Goal: Task Accomplishment & Management: Use online tool/utility

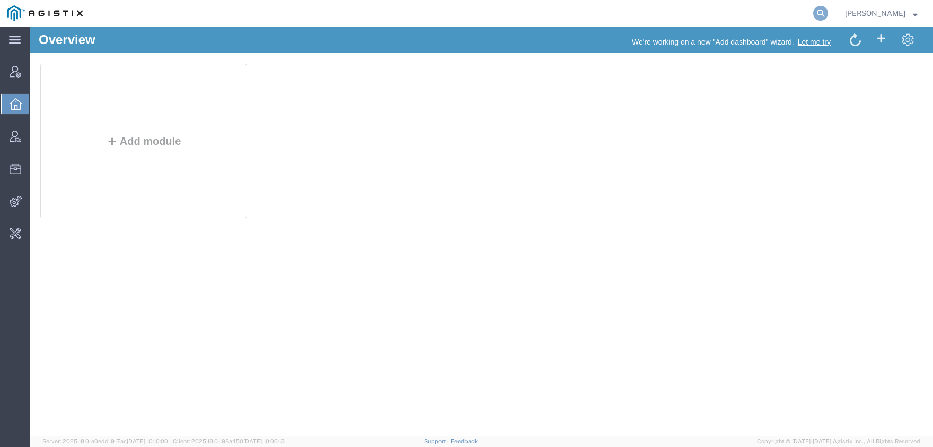
click at [828, 13] on icon at bounding box center [821, 13] width 15 height 15
paste input "56730220"
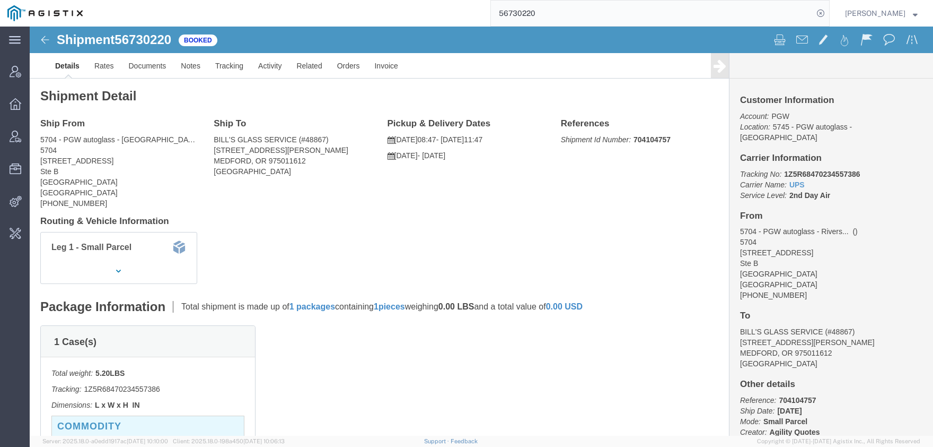
click at [491, 15] on input "56730220" at bounding box center [652, 13] width 322 height 25
type input "offline@pgw"
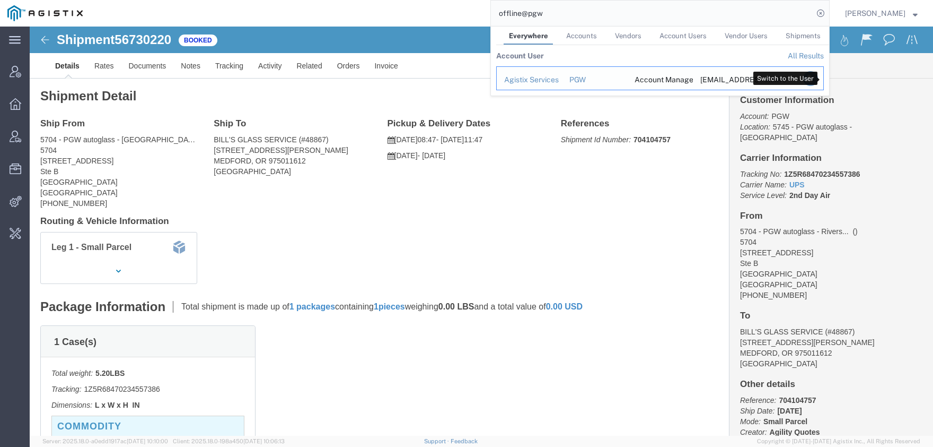
click at [818, 82] on icon "Search Results" at bounding box center [810, 78] width 15 height 15
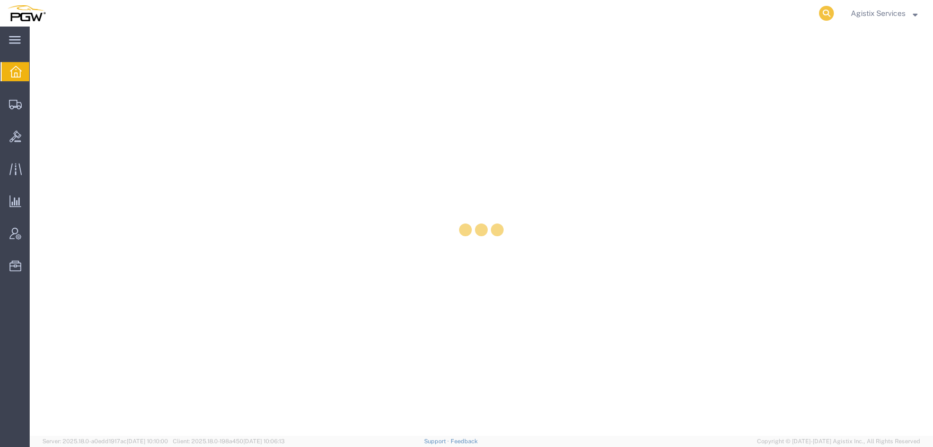
click at [820, 11] on icon at bounding box center [826, 13] width 15 height 15
paste input "56730220"
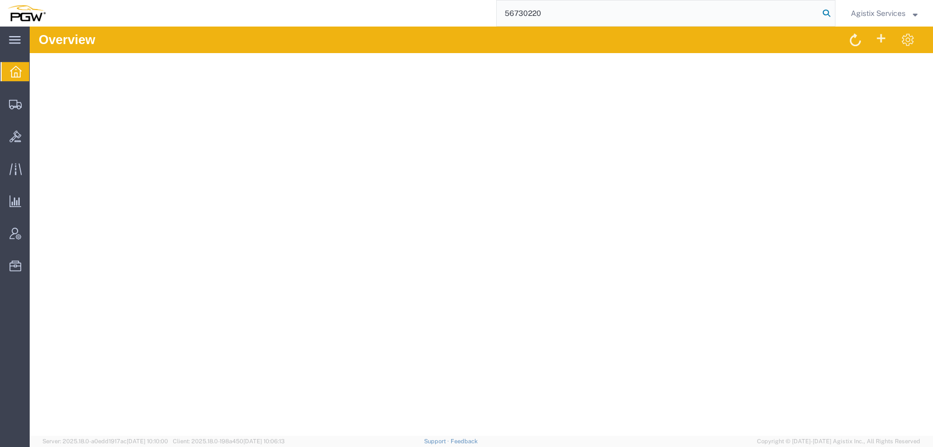
type input "56730220"
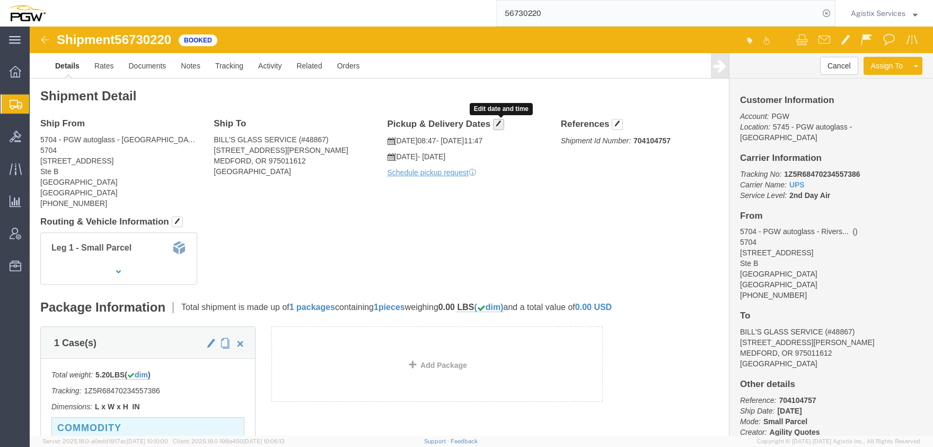
click button "button"
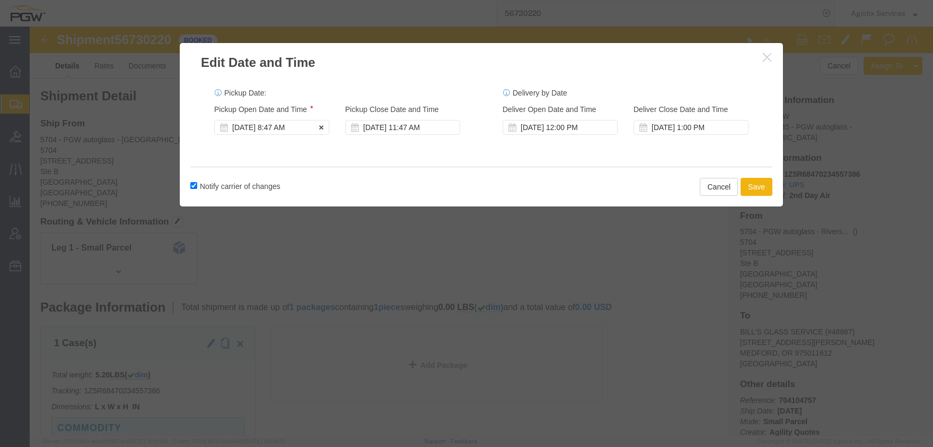
click div "[DATE] 8:47 AM"
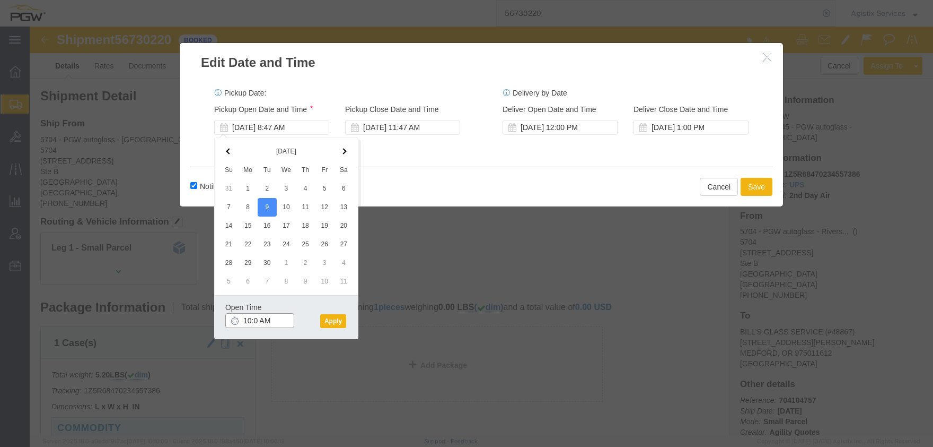
type input "10:00 AM"
click button "Apply"
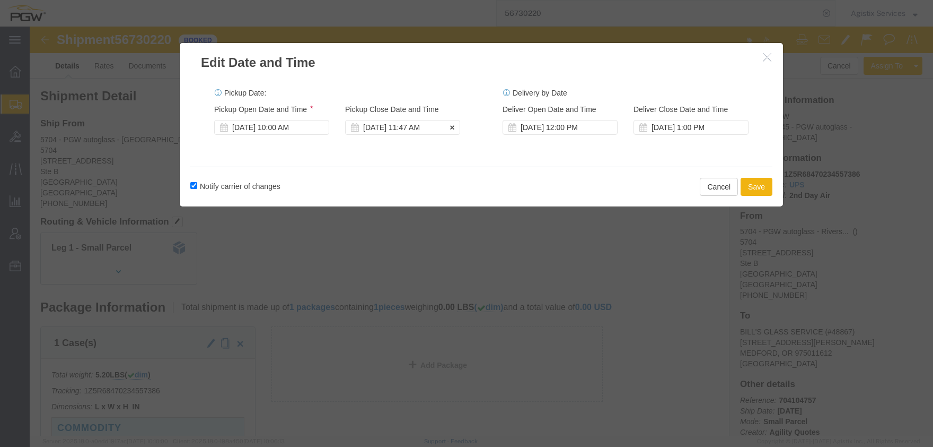
click div "[DATE] 11:47 AM"
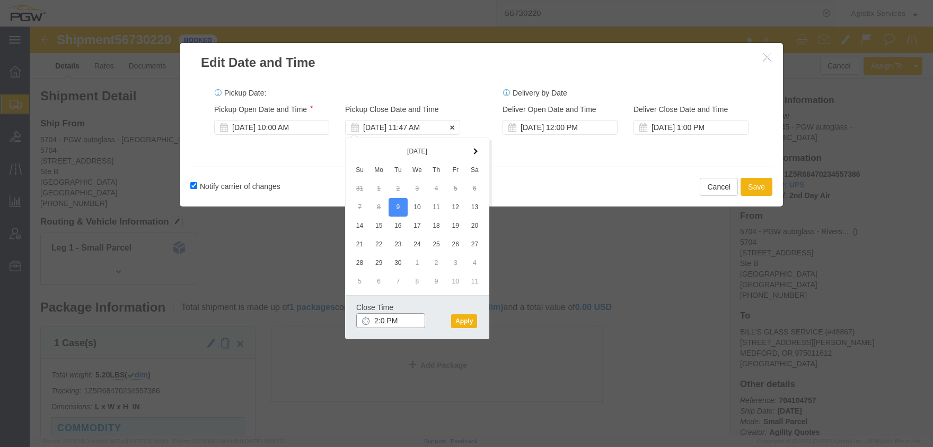
type input "2:00 PM"
click button "Apply"
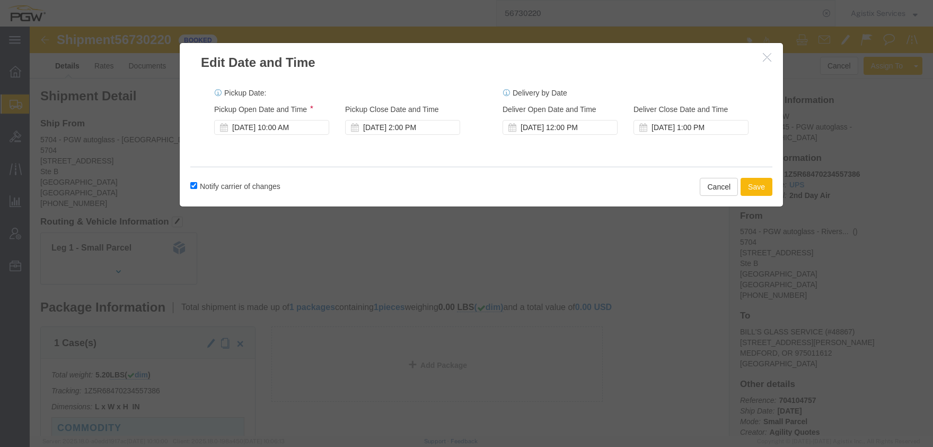
click button "Save"
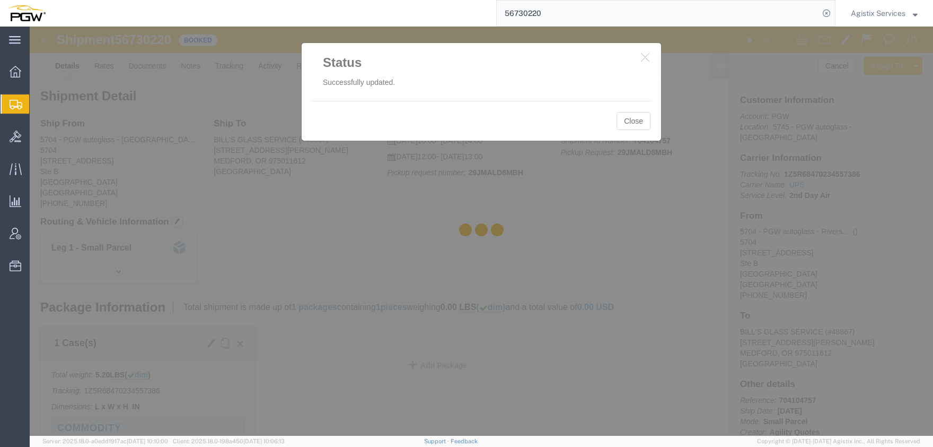
click div
click button "Close"
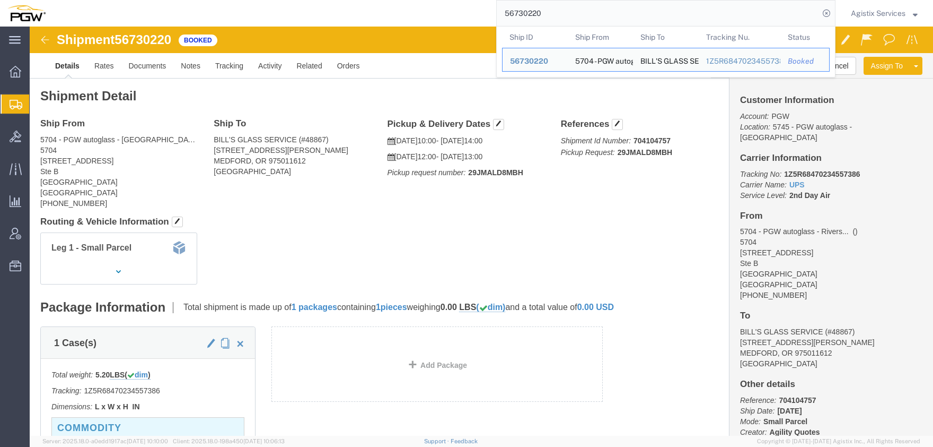
drag, startPoint x: 444, startPoint y: 15, endPoint x: 368, endPoint y: 15, distance: 75.8
click at [497, 15] on input "56730220" at bounding box center [658, 13] width 322 height 25
drag, startPoint x: 534, startPoint y: 11, endPoint x: 510, endPoint y: 15, distance: 24.2
click at [511, 15] on input "56730220" at bounding box center [658, 13] width 322 height 25
drag, startPoint x: 544, startPoint y: 13, endPoint x: 407, endPoint y: 13, distance: 136.8
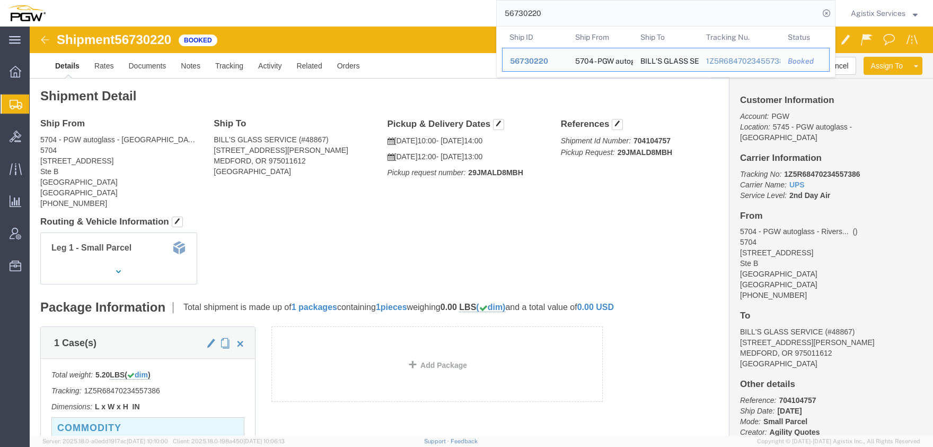
click at [497, 13] on input "56730220" at bounding box center [658, 13] width 322 height 25
paste input "29519"
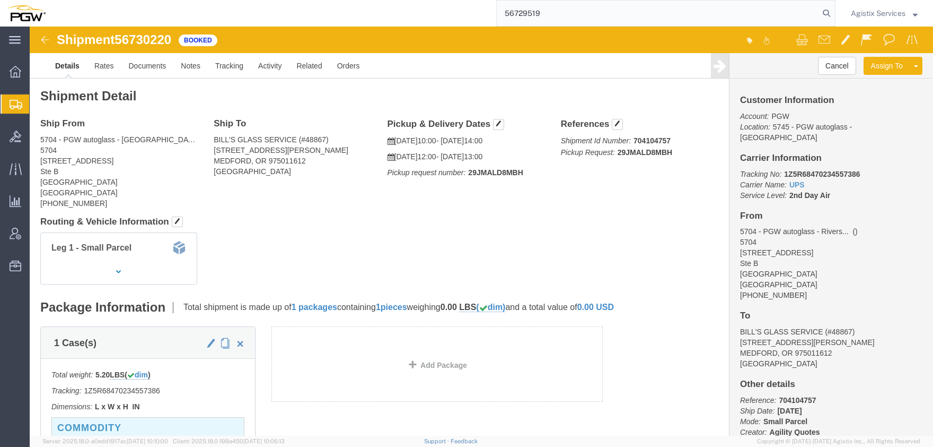
type input "56729519"
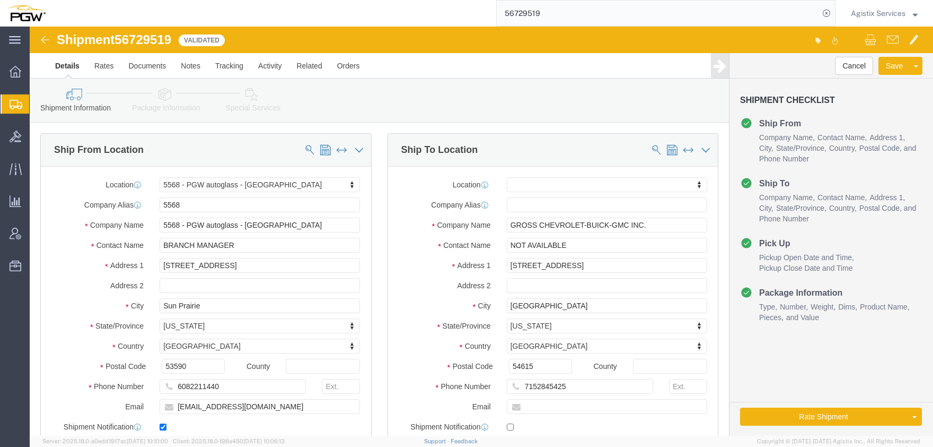
select select "28377"
select select
click icon
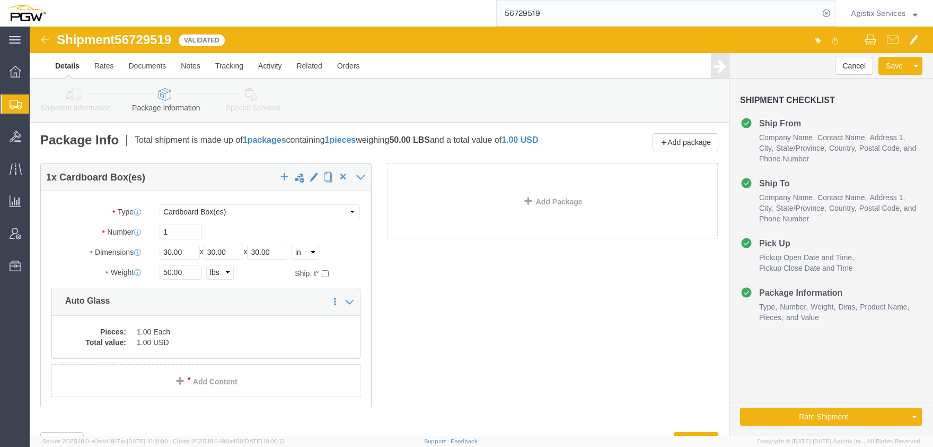
click div "Shipment Information Package Information Special Services Loading Routing"
click icon
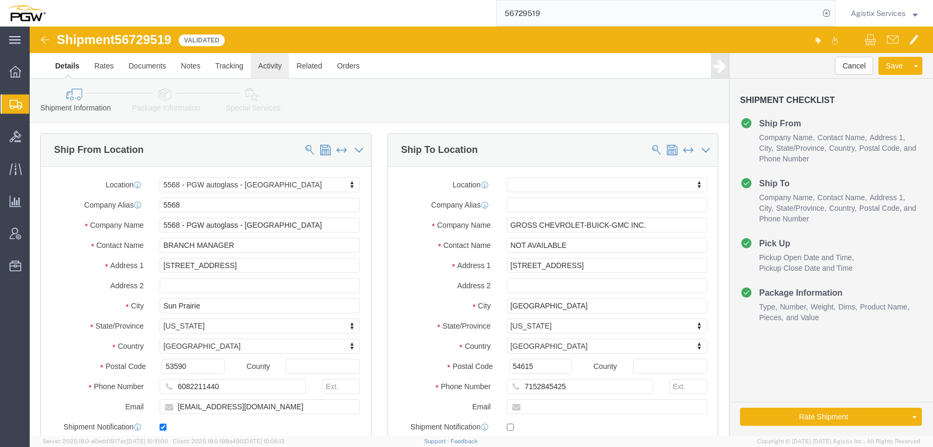
click link "Activity"
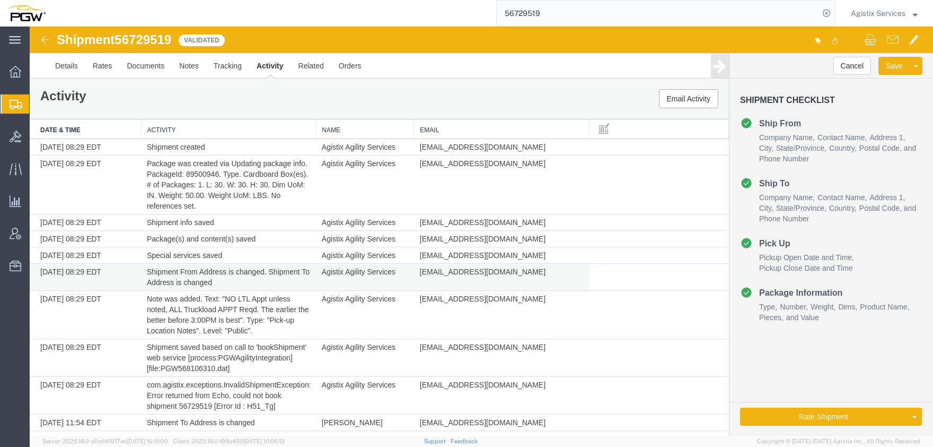
scroll to position [172, 0]
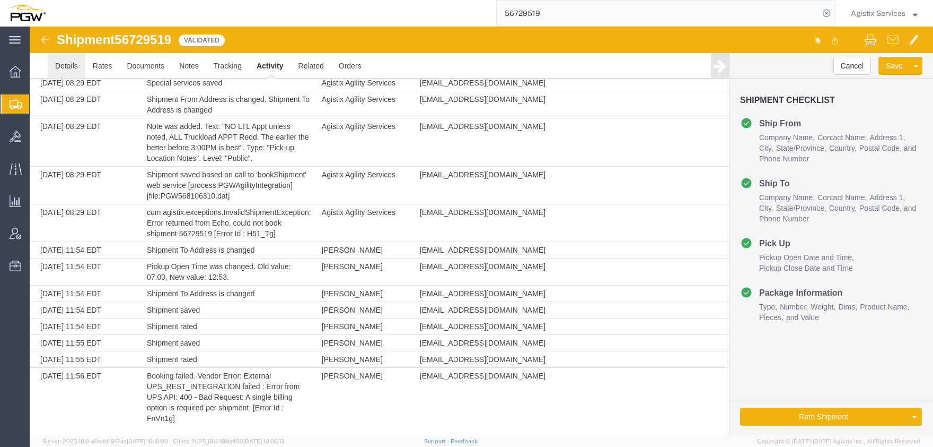
click at [74, 72] on link "Details" at bounding box center [67, 65] width 38 height 25
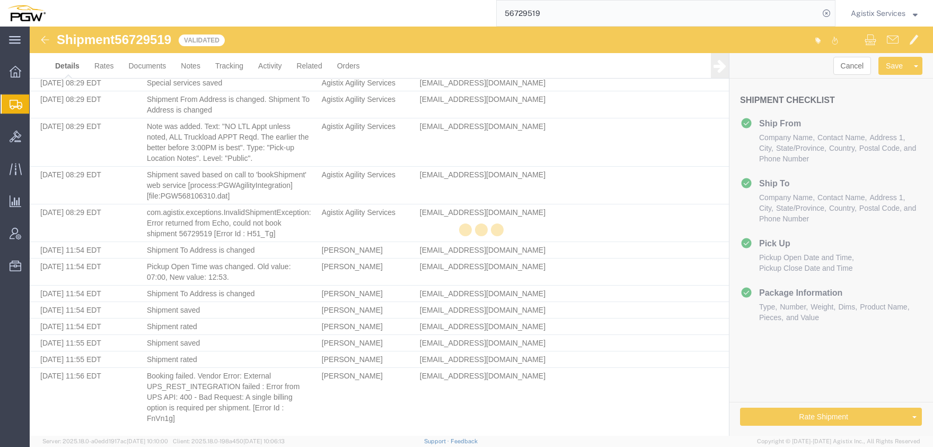
select select "28377"
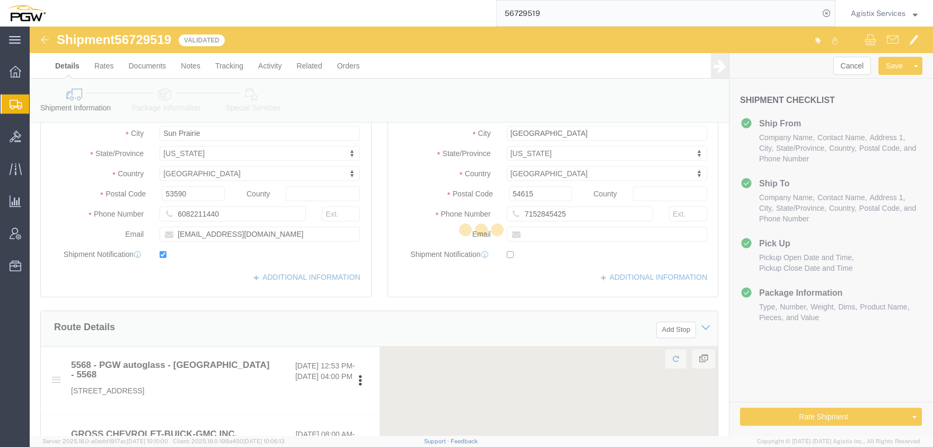
scroll to position [44, 0]
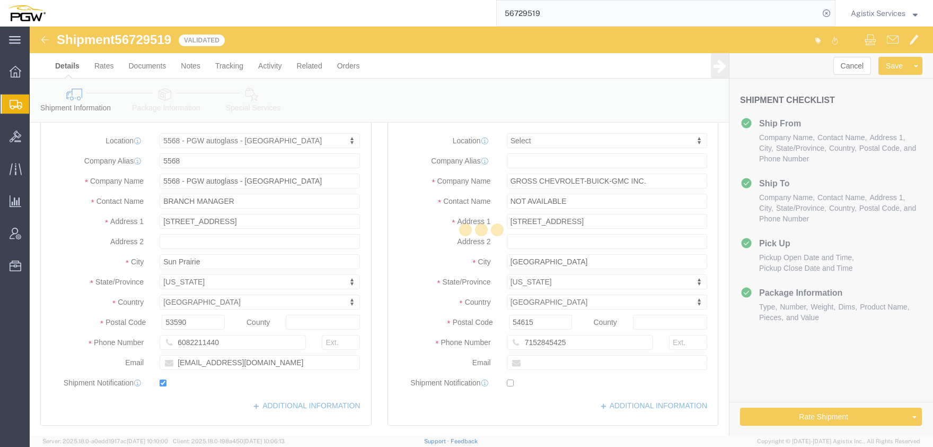
click icon
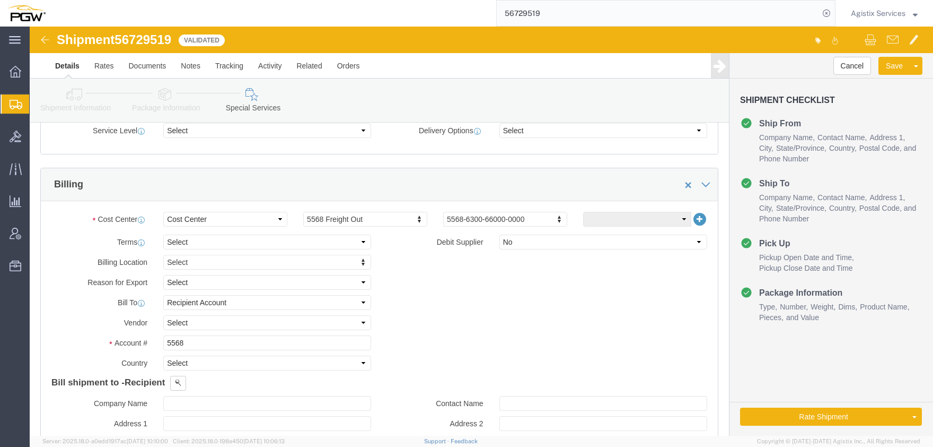
scroll to position [409, 0]
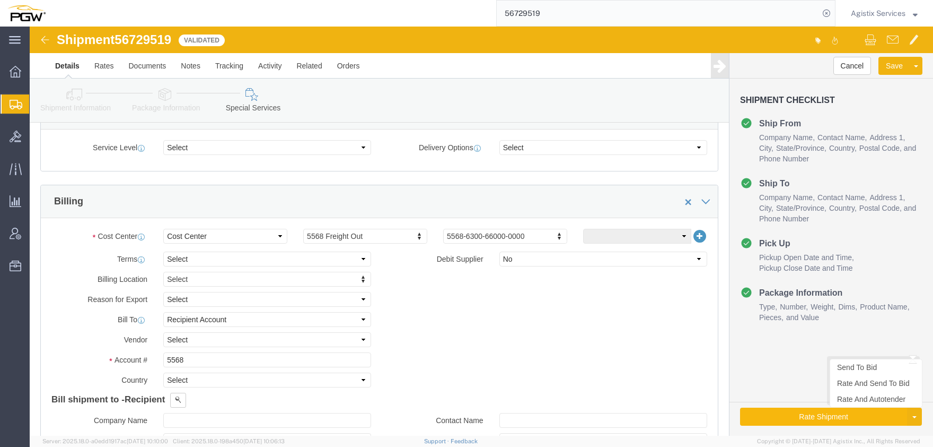
click button "Rate Shipment"
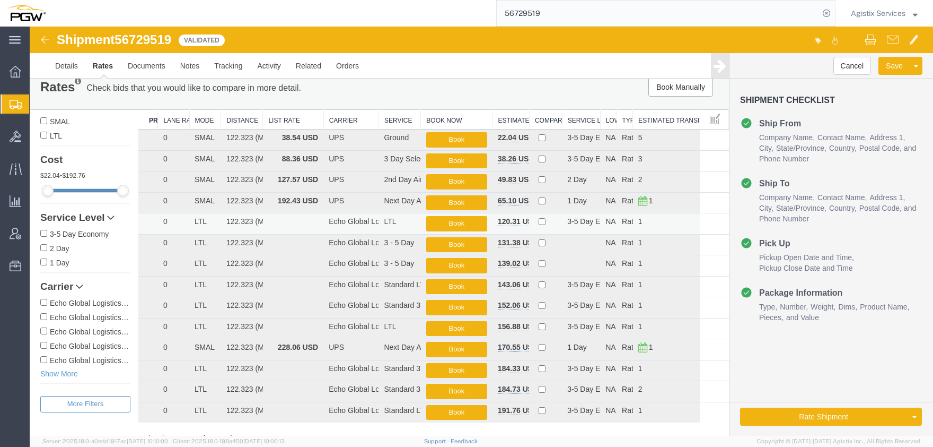
scroll to position [0, 0]
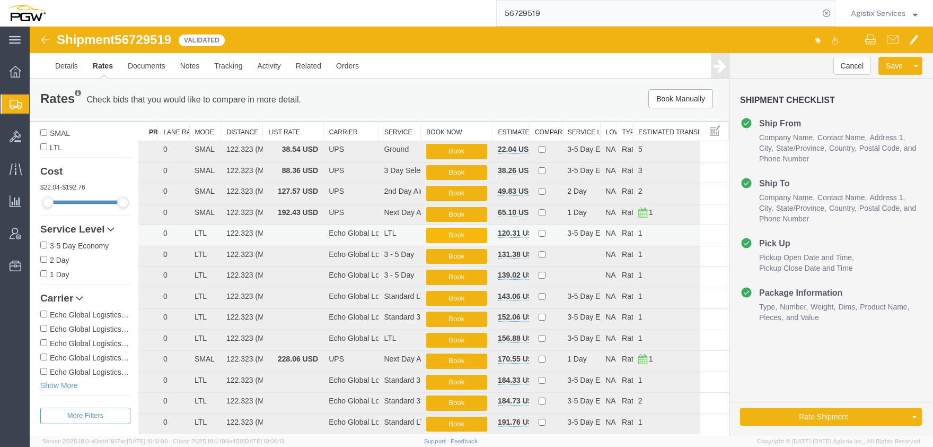
click at [448, 237] on button "Book" at bounding box center [456, 235] width 61 height 15
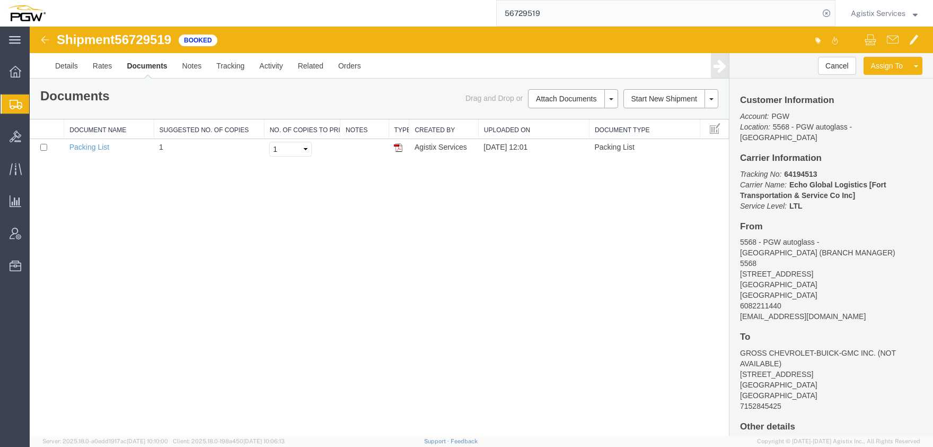
click at [497, 16] on input "56729519" at bounding box center [658, 13] width 322 height 25
type input "56686195"
